Goal: Information Seeking & Learning: Find specific fact

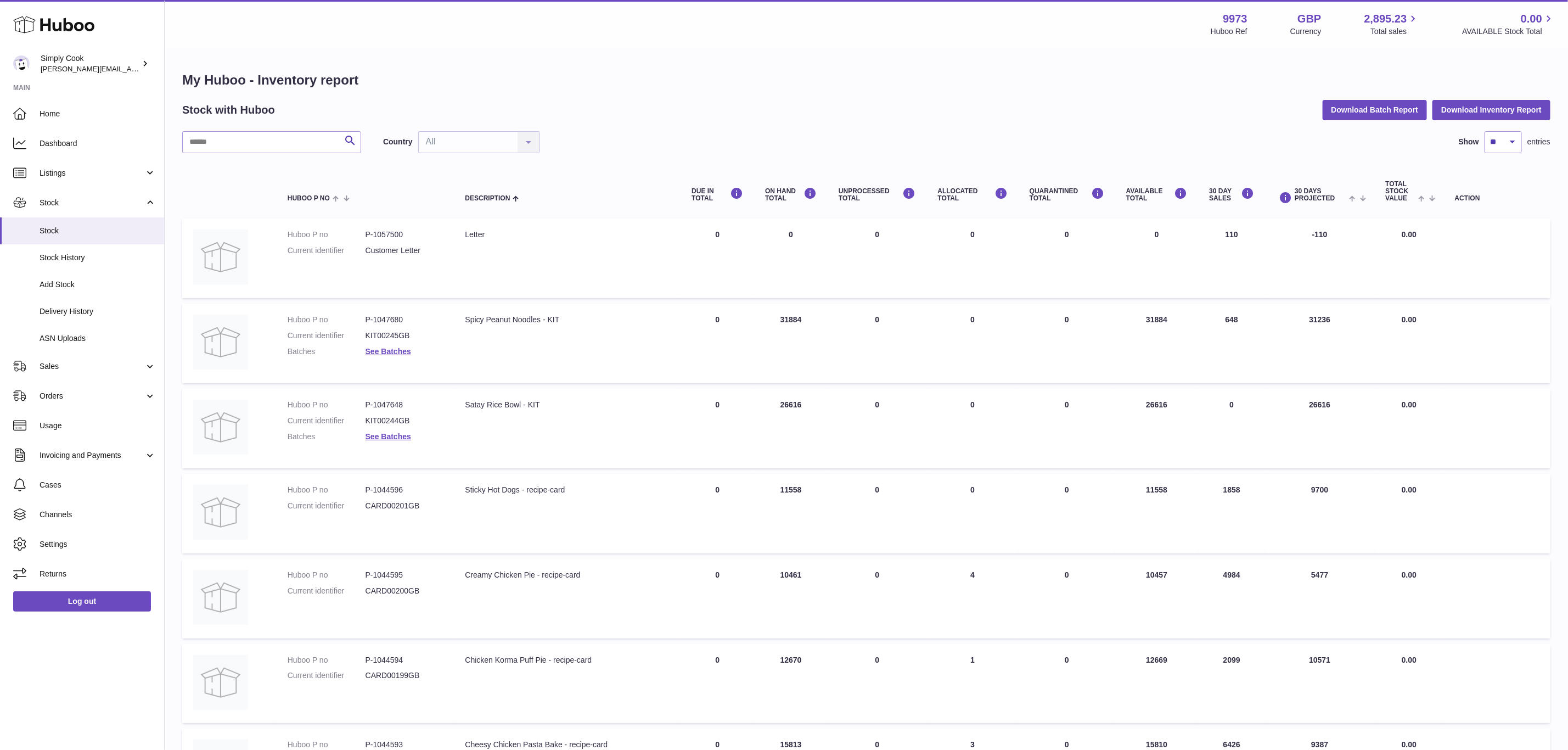
click at [293, 160] on div "Search Country All All No elements found. Consider changing the search query. L…" at bounding box center [866, 609] width 1368 height 957
click at [293, 150] on input "text" at bounding box center [272, 142] width 179 height 22
type input "*"
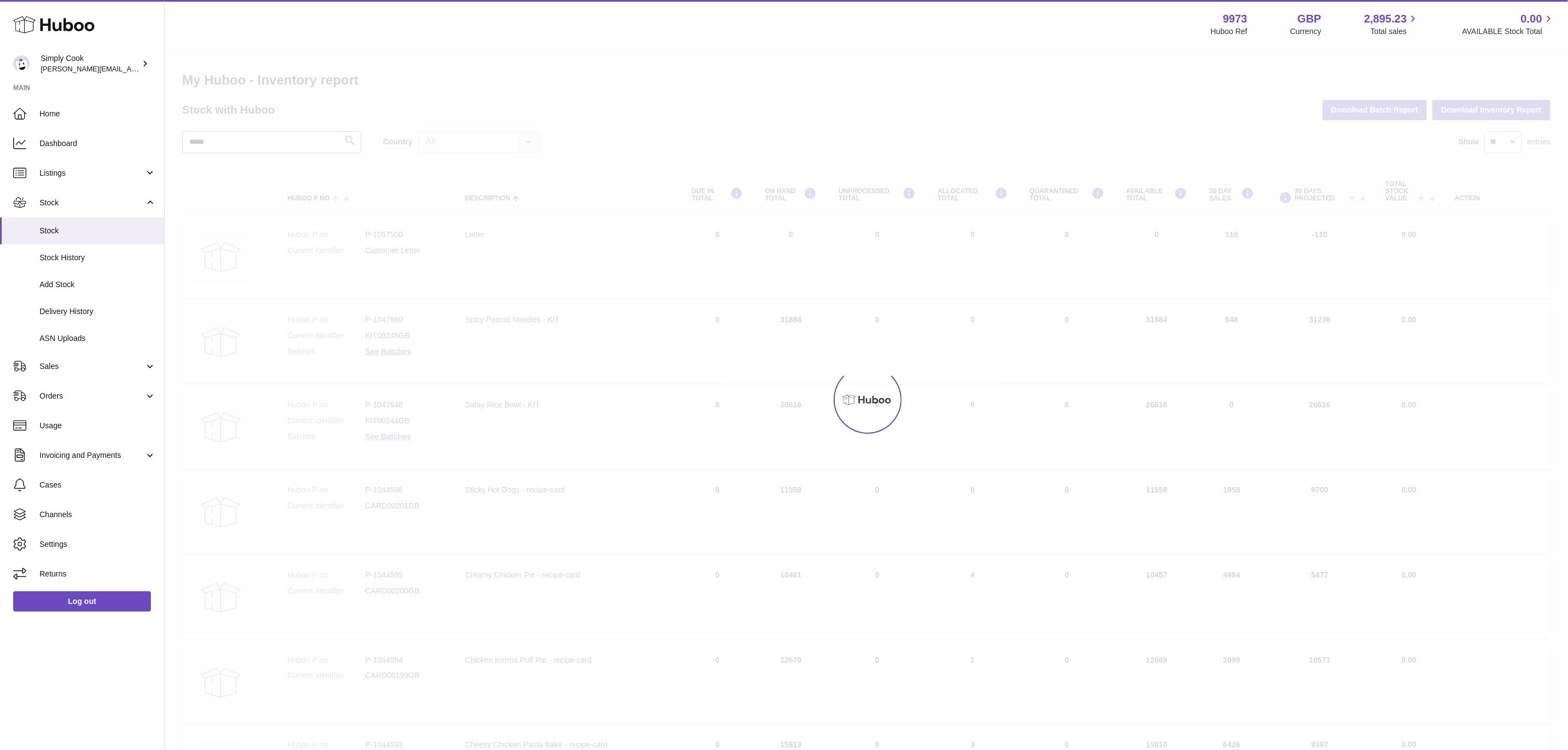
type input "*****"
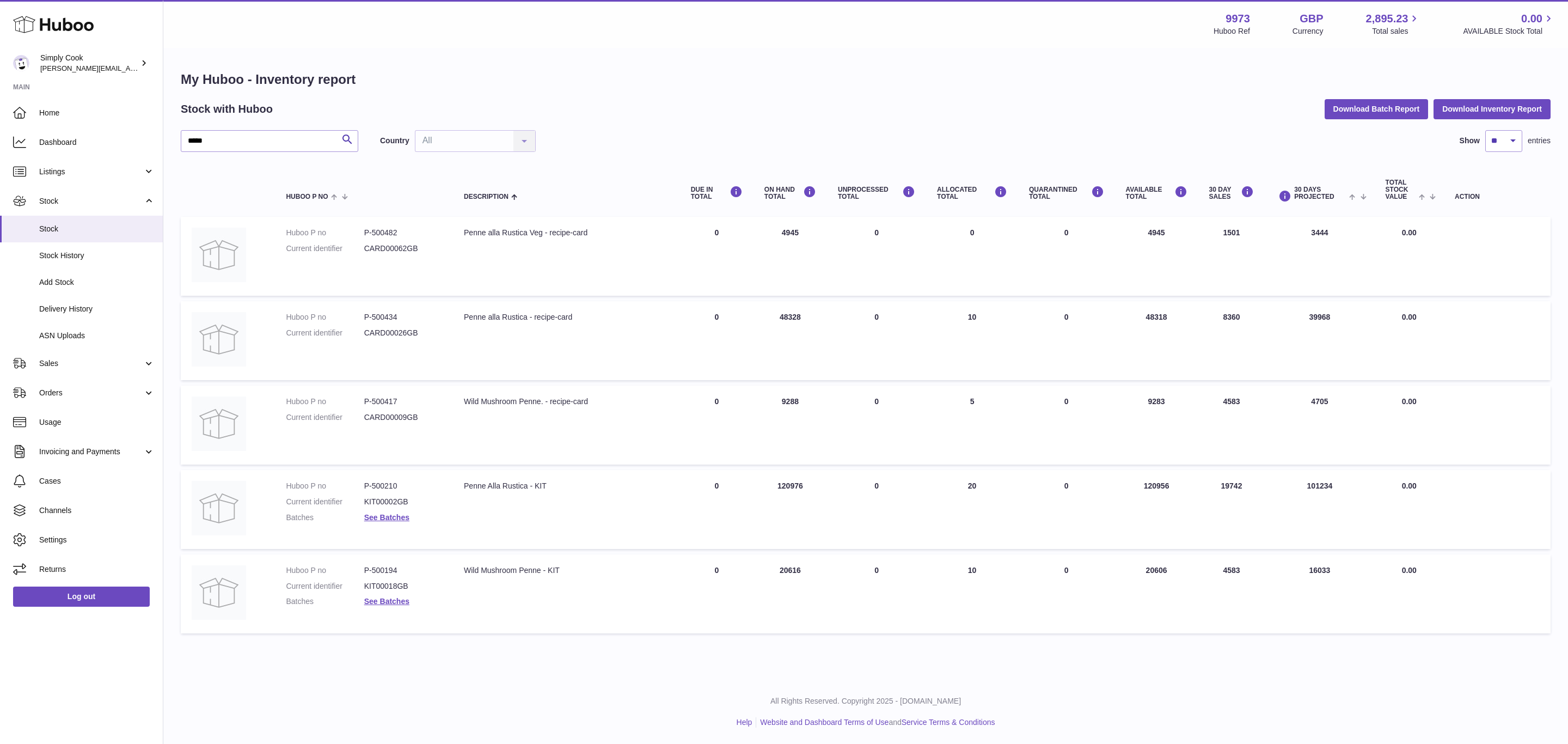
click at [389, 522] on dl "Huboo P no P-500210 Current identifier KIT00002GB Batches See Batches" at bounding box center [364, 504] width 156 height 48
click at [390, 517] on link "See Batches" at bounding box center [387, 517] width 45 height 9
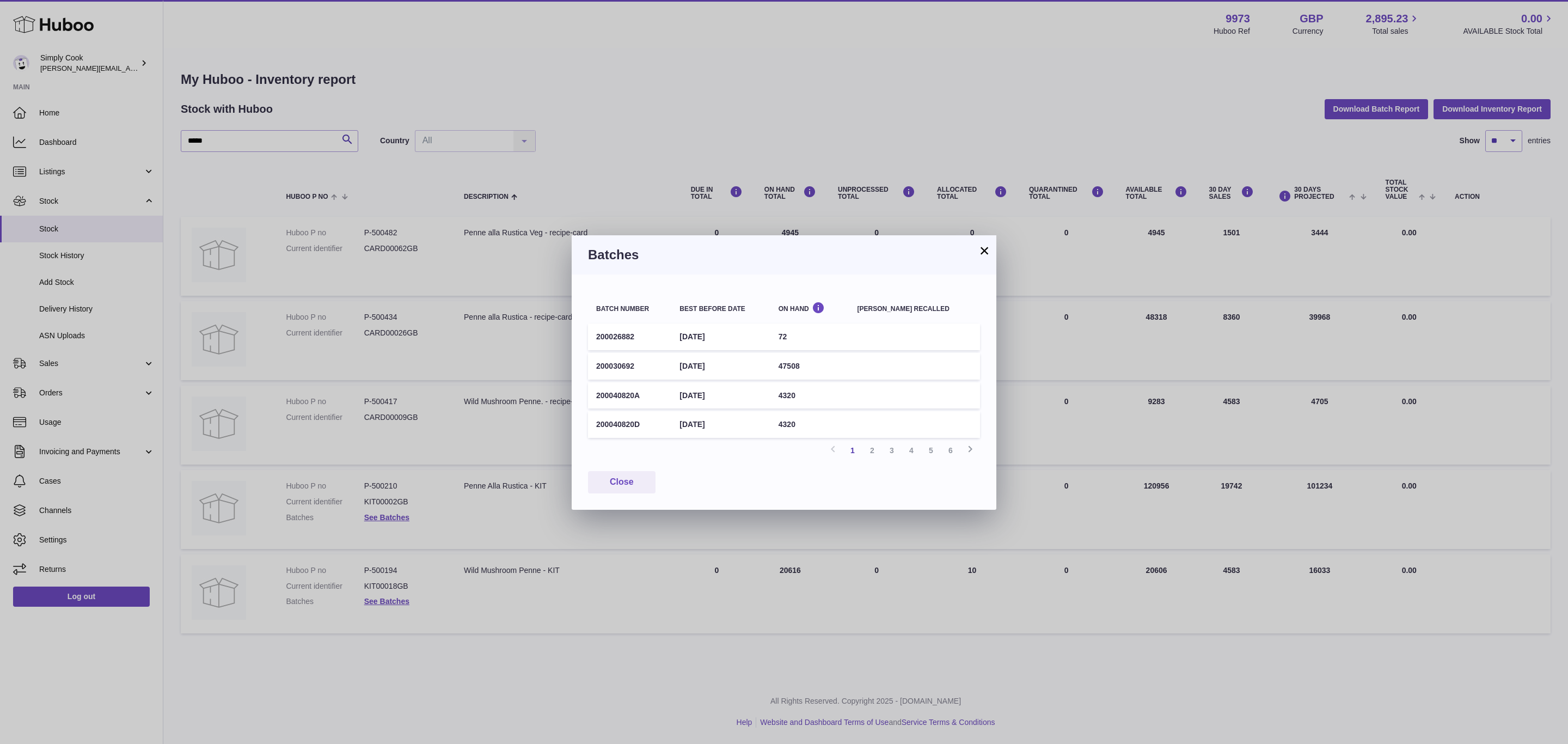
click at [599, 364] on td "200030692" at bounding box center [629, 365] width 83 height 26
copy td "200030692"
click at [608, 361] on td "200030692" at bounding box center [629, 365] width 83 height 26
click at [617, 366] on td "200030692" at bounding box center [629, 365] width 83 height 26
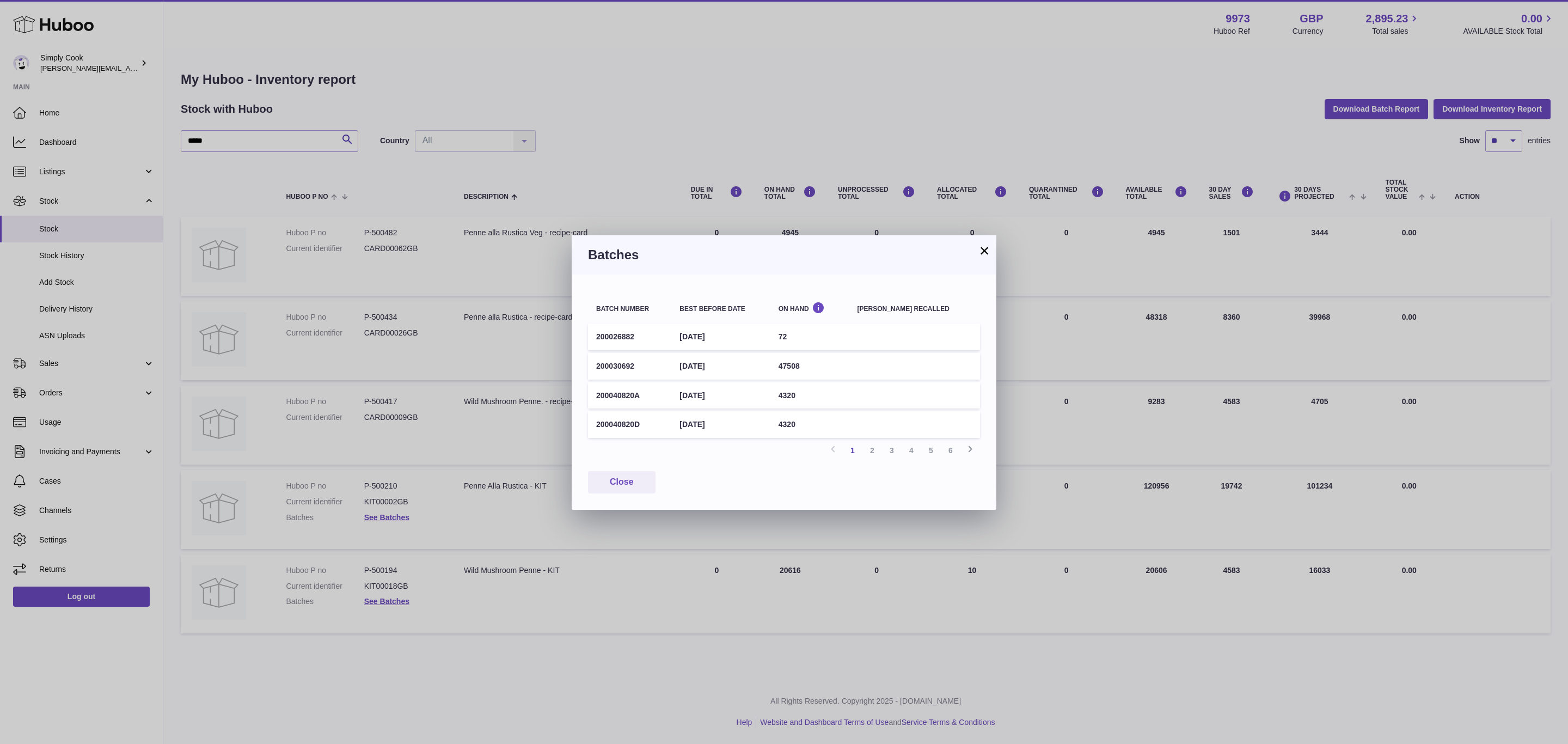
click at [617, 366] on td "200030692" at bounding box center [629, 365] width 83 height 26
copy td "200030692"
click at [743, 387] on td "[DATE]" at bounding box center [720, 394] width 99 height 26
click at [983, 244] on button "×" at bounding box center [983, 250] width 13 height 13
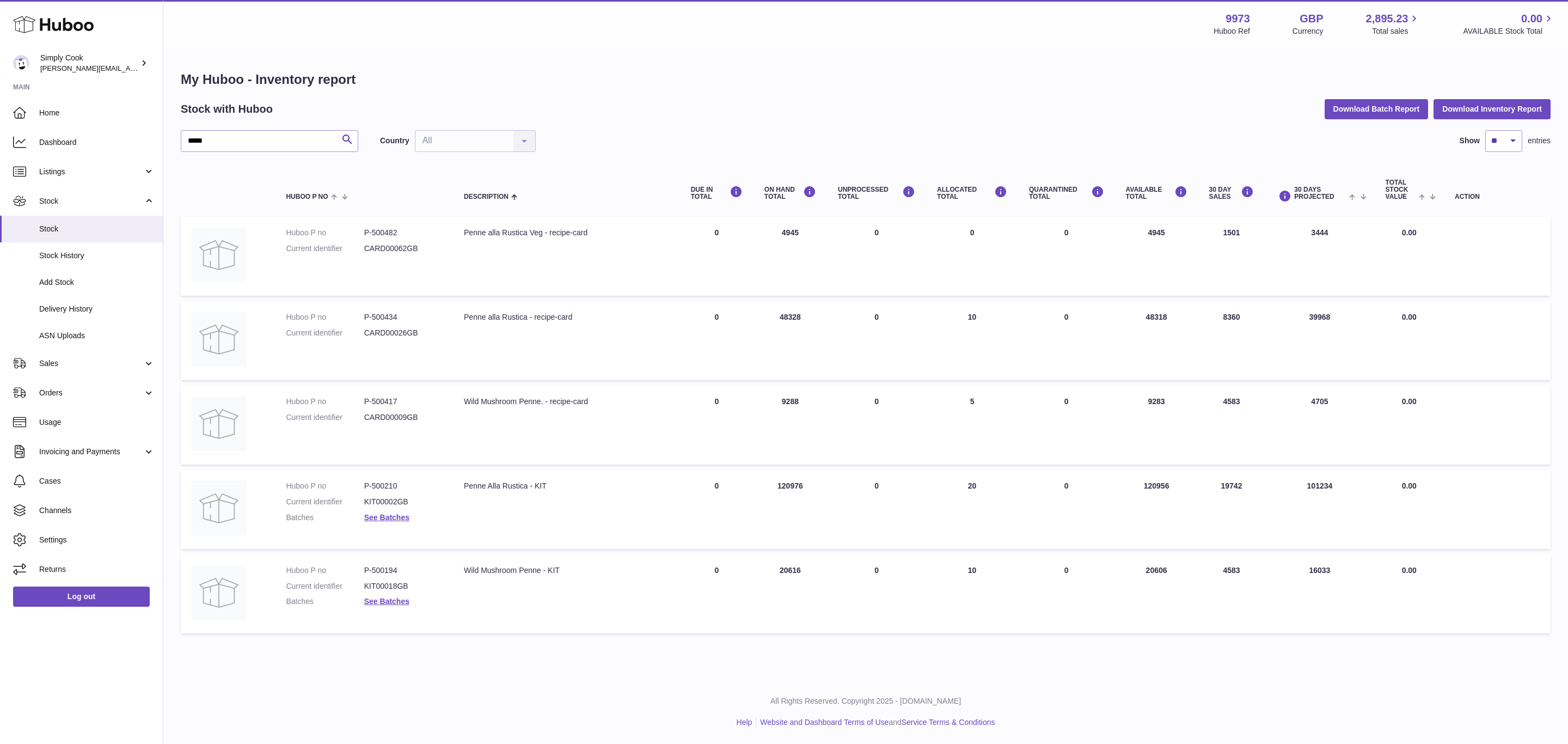
click at [395, 521] on dl "Huboo P no P-500210 Current identifier KIT00002GB Batches See Batches" at bounding box center [364, 504] width 156 height 48
click at [395, 513] on link "See Batches" at bounding box center [387, 517] width 45 height 9
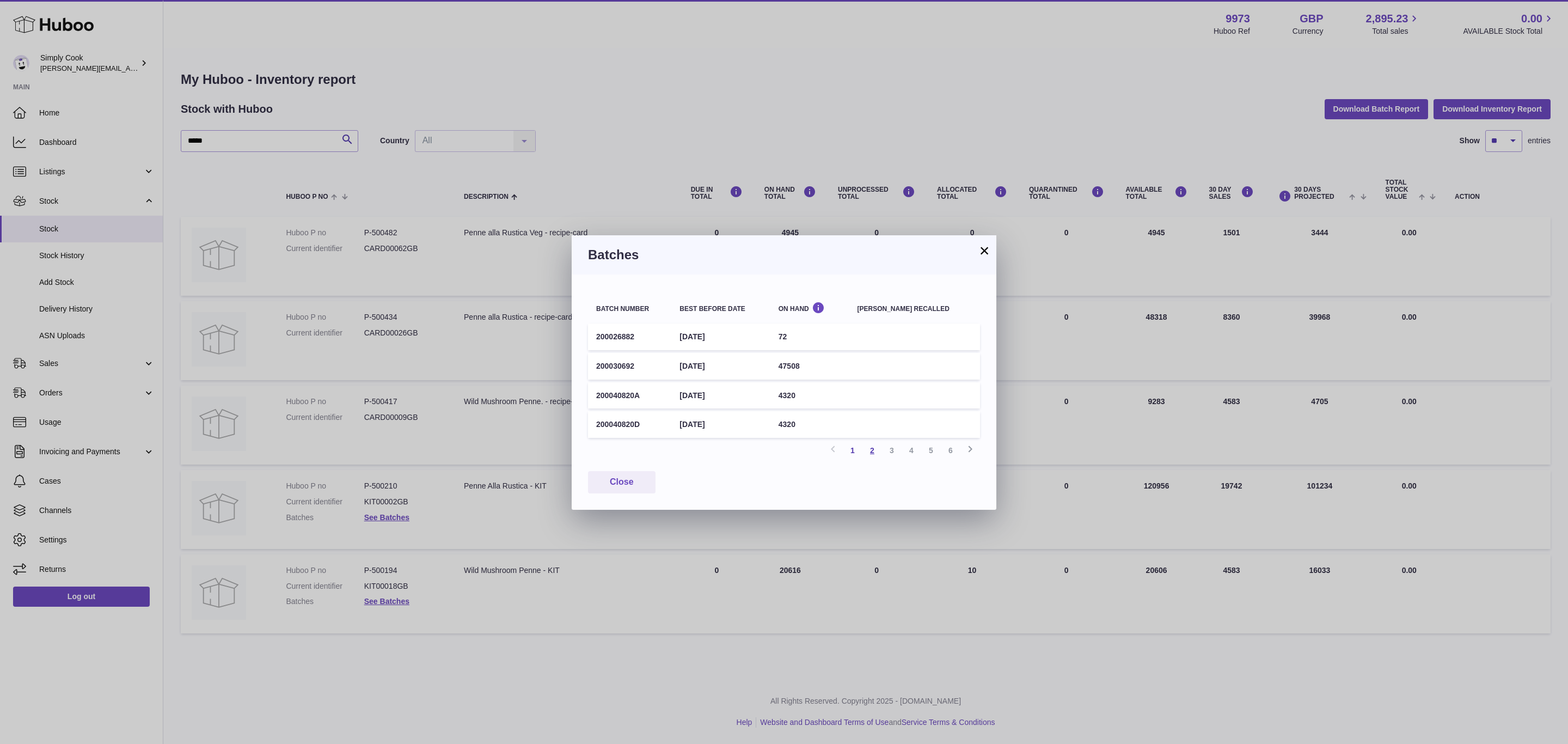
click at [872, 444] on link "2" at bounding box center [872, 450] width 20 height 20
click at [890, 446] on link "3" at bounding box center [891, 450] width 20 height 20
drag, startPoint x: 906, startPoint y: 447, endPoint x: 913, endPoint y: 448, distance: 7.1
click at [908, 447] on link "4" at bounding box center [911, 450] width 20 height 20
click at [851, 449] on link "1" at bounding box center [852, 450] width 20 height 20
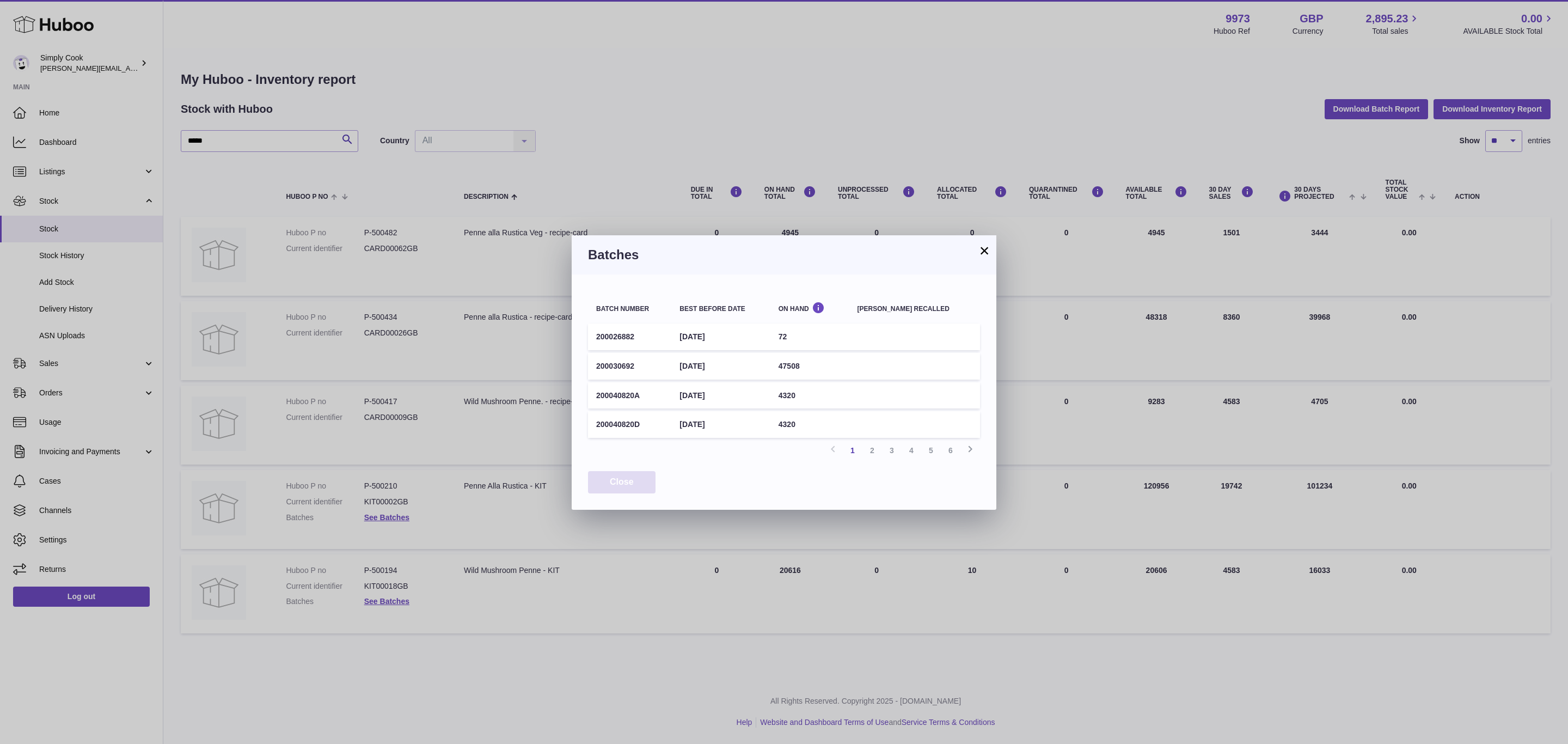
click at [626, 481] on button "Close" at bounding box center [621, 481] width 67 height 22
